Goal: Use online tool/utility

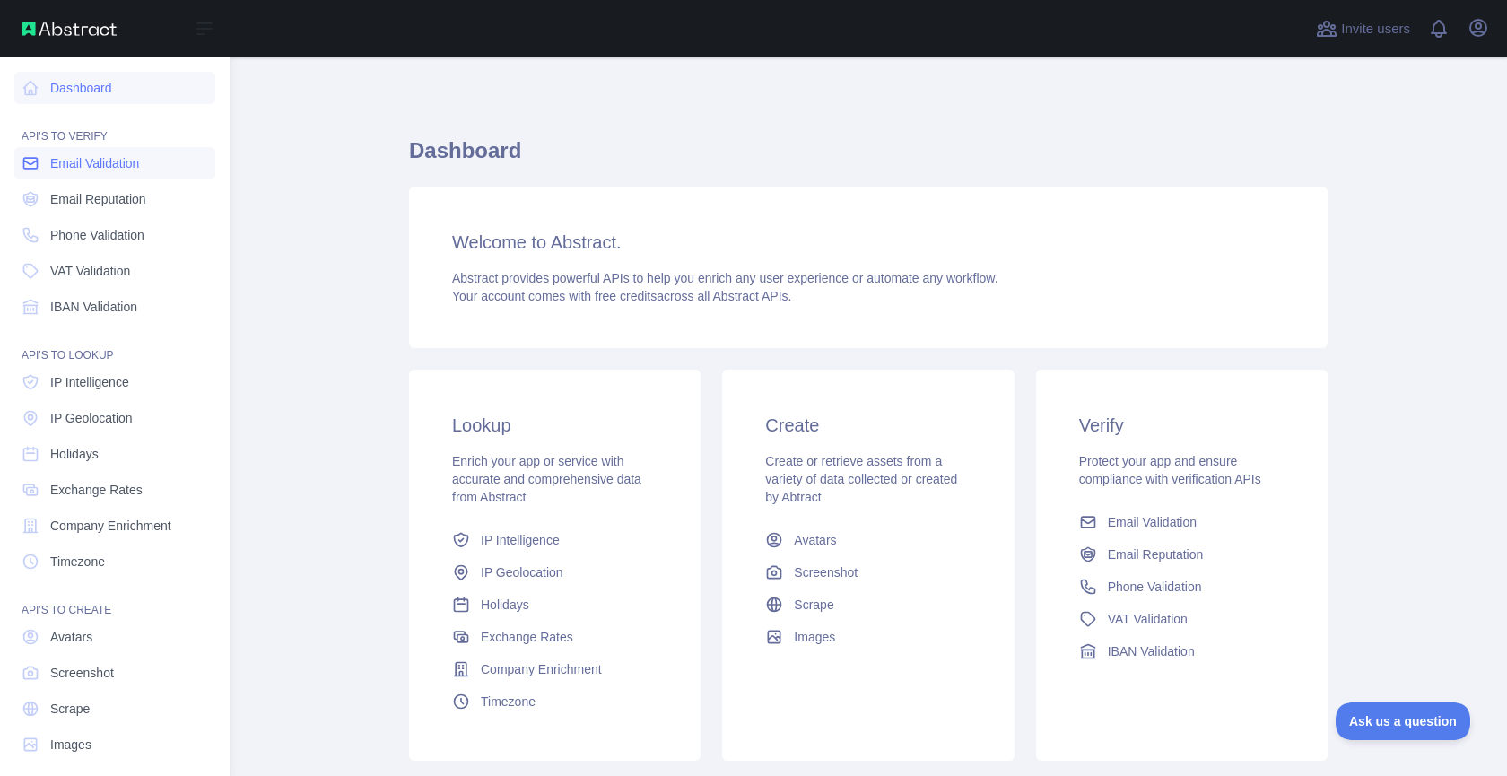
click at [87, 164] on span "Email Validation" at bounding box center [94, 163] width 89 height 18
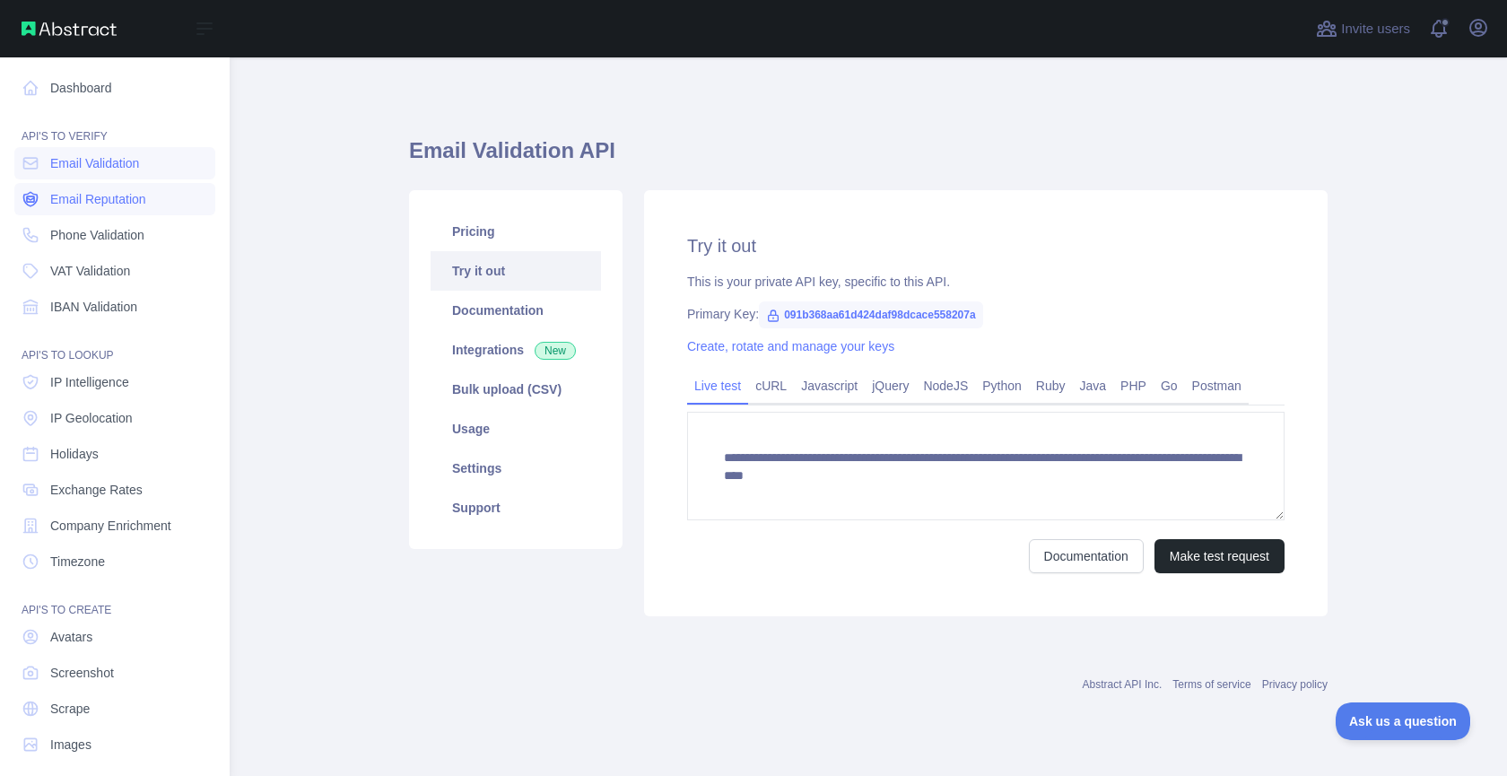
click at [114, 202] on span "Email Reputation" at bounding box center [98, 199] width 96 height 18
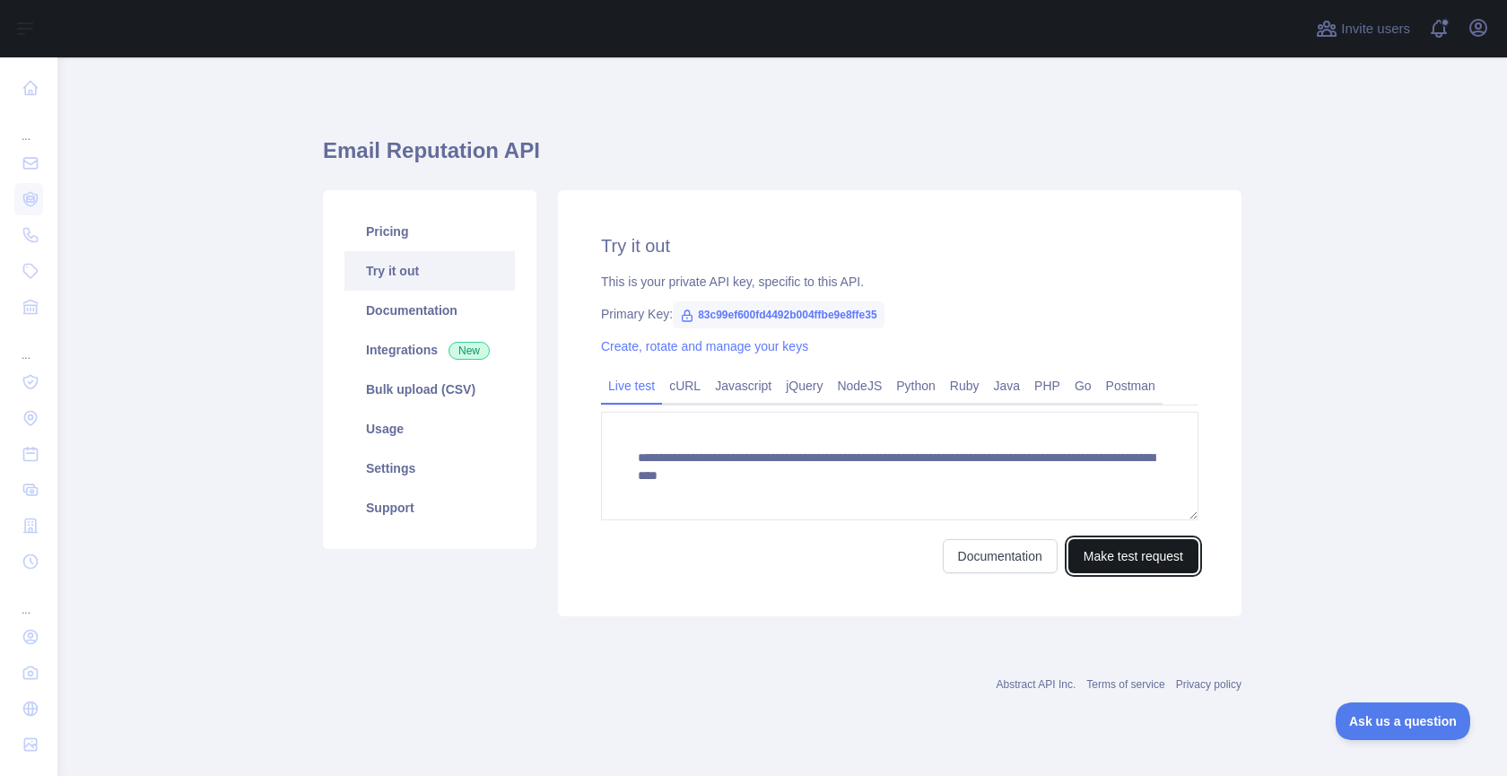
click at [1137, 551] on button "Make test request" at bounding box center [1133, 556] width 130 height 34
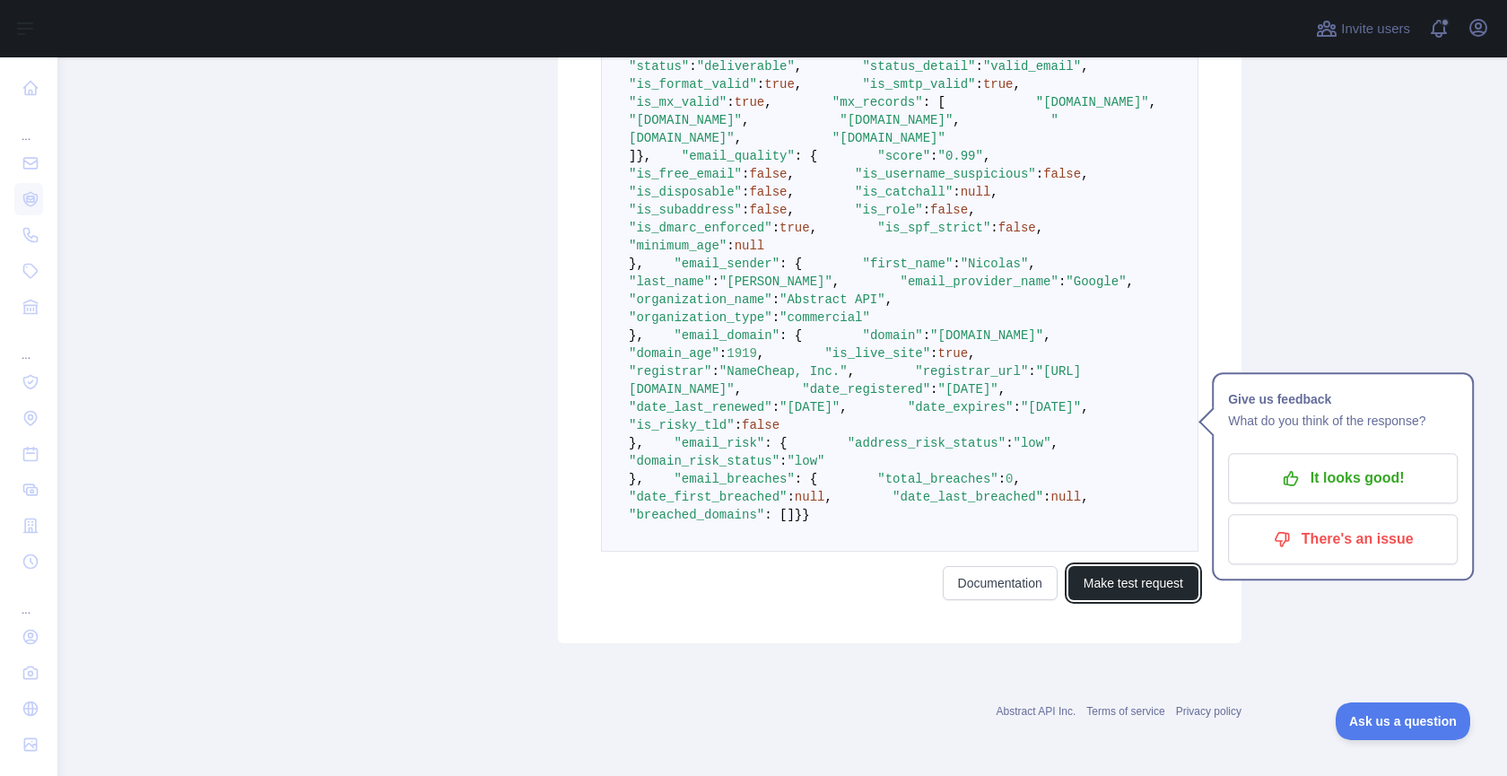
scroll to position [861, 0]
